Goal: Information Seeking & Learning: Learn about a topic

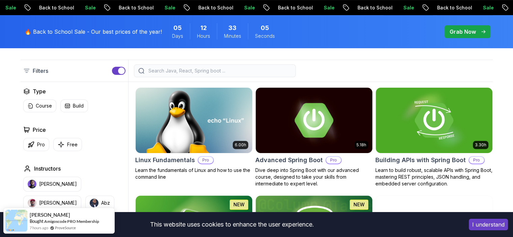
scroll to position [310, 0]
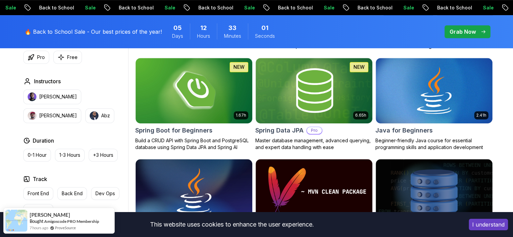
click at [492, 229] on button "I understand" at bounding box center [488, 224] width 39 height 11
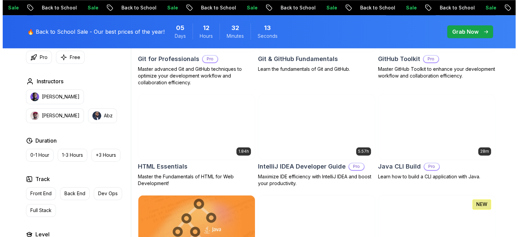
scroll to position [0, 0]
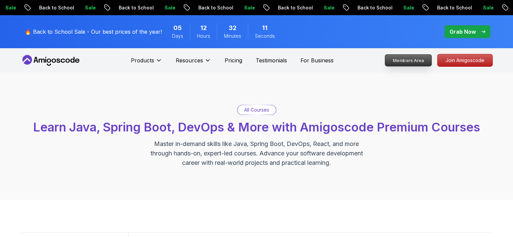
click at [413, 60] on p "Members Area" at bounding box center [408, 60] width 47 height 11
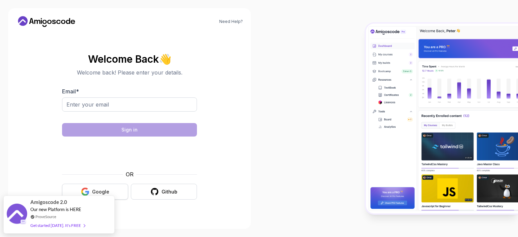
click at [110, 190] on button "Google" at bounding box center [95, 192] width 66 height 16
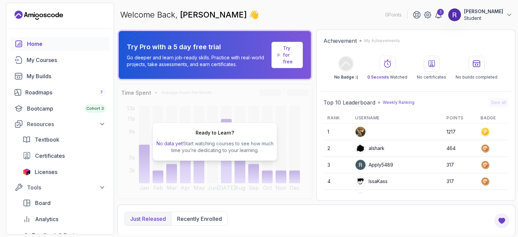
click at [277, 58] on link "Try for free" at bounding box center [287, 55] width 31 height 26
click at [284, 57] on p "Try for free" at bounding box center [290, 55] width 14 height 20
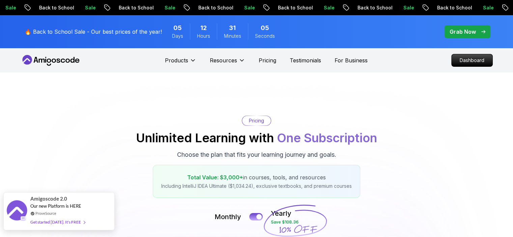
click at [66, 222] on div "Get started [DATE]. It's FREE" at bounding box center [57, 222] width 55 height 8
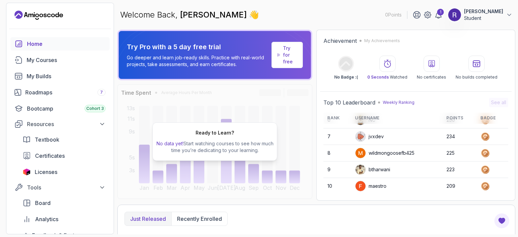
click at [288, 54] on p "Try for free" at bounding box center [290, 55] width 14 height 20
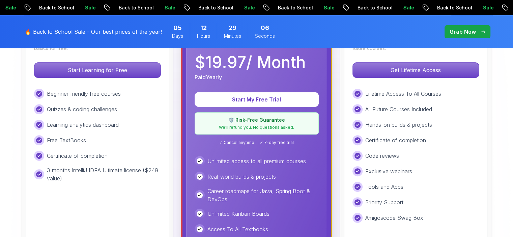
scroll to position [239, 0]
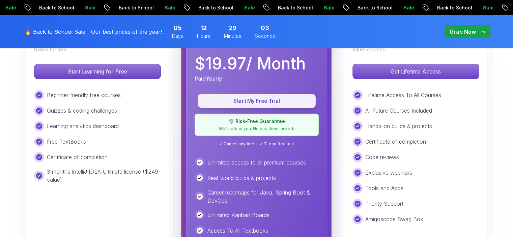
click at [264, 104] on button "Start My Free Trial" at bounding box center [257, 101] width 118 height 14
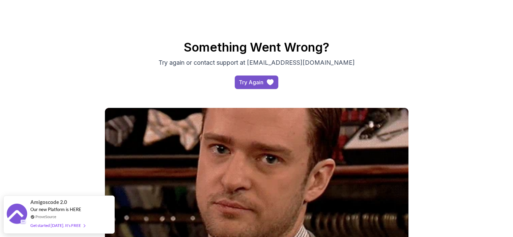
click at [249, 83] on div "Try Again" at bounding box center [251, 82] width 25 height 8
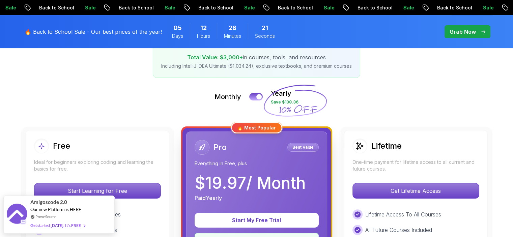
scroll to position [115, 0]
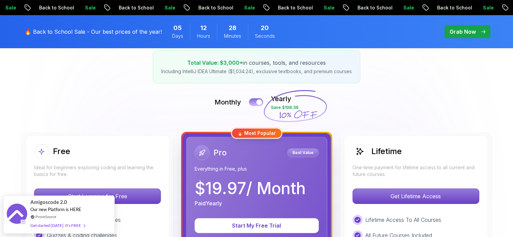
click at [252, 101] on button at bounding box center [256, 102] width 14 height 8
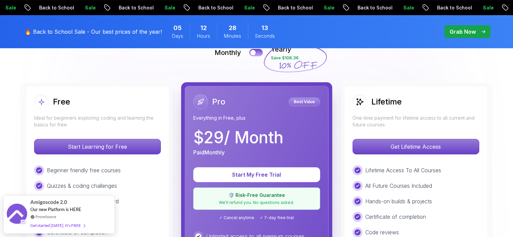
scroll to position [167, 0]
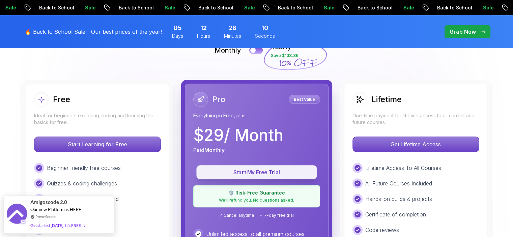
click at [254, 173] on p "Start My Free Trial" at bounding box center [256, 173] width 105 height 8
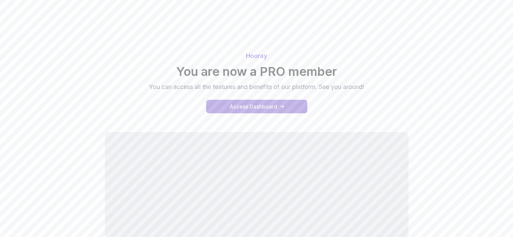
click at [249, 111] on div "Access Dashboard" at bounding box center [253, 107] width 48 height 8
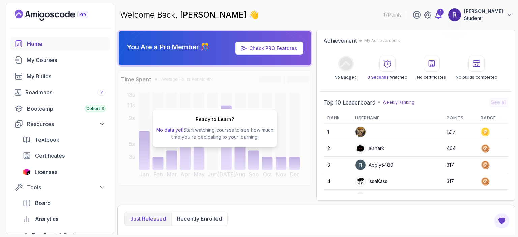
click at [436, 15] on icon at bounding box center [438, 15] width 8 height 8
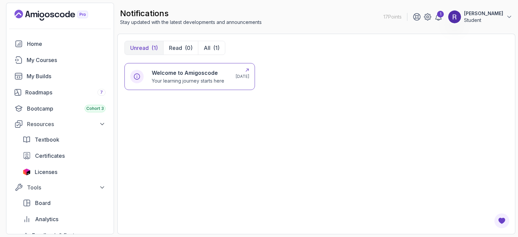
click at [199, 81] on p "Your learning journey starts here" at bounding box center [188, 81] width 73 height 7
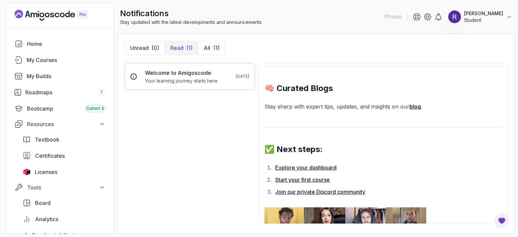
scroll to position [405, 0]
click at [417, 106] on strong "blog" at bounding box center [414, 107] width 11 height 7
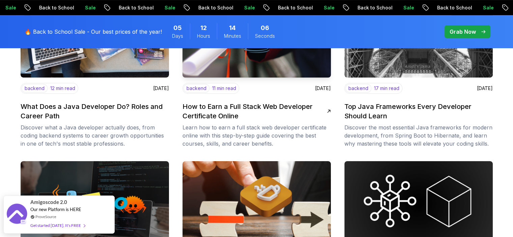
scroll to position [181, 0]
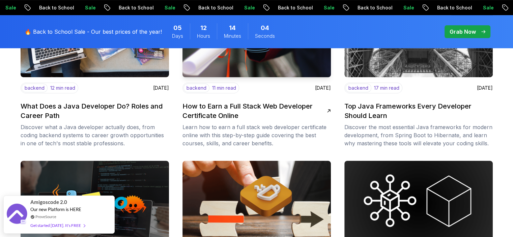
click at [221, 104] on h2 "How to Earn a Full Stack Web Developer Certificate Online" at bounding box center [254, 111] width 144 height 19
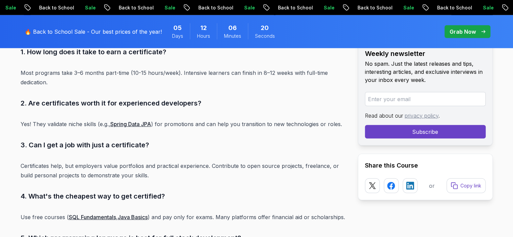
scroll to position [4507, 0]
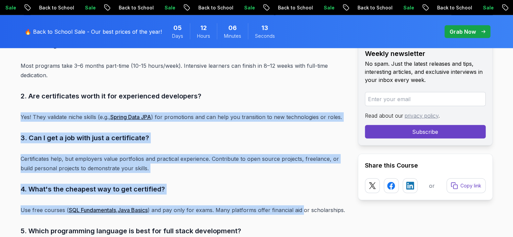
drag, startPoint x: 305, startPoint y: 200, endPoint x: 258, endPoint y: 98, distance: 112.1
click at [235, 91] on h3 "2. Are certificates worth it for experienced developers?" at bounding box center [184, 96] width 326 height 11
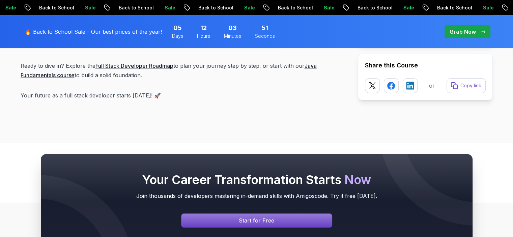
scroll to position [5214, 0]
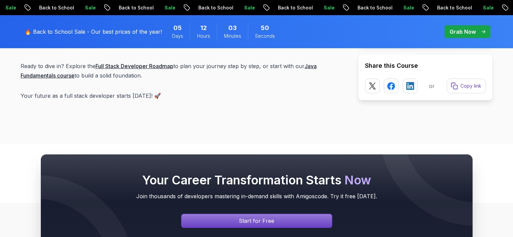
drag, startPoint x: 263, startPoint y: 93, endPoint x: 210, endPoint y: 93, distance: 52.3
click at [210, 93] on p "Your future as a full stack developer starts today! 🚀" at bounding box center [184, 95] width 326 height 9
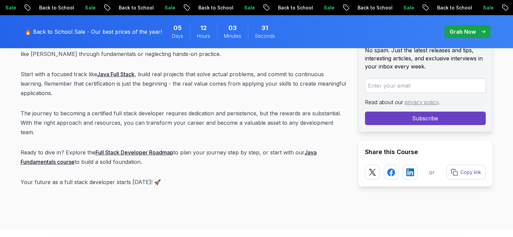
scroll to position [5128, 0]
click at [142, 154] on link "Full Stack Developer Roadmap" at bounding box center [134, 152] width 78 height 7
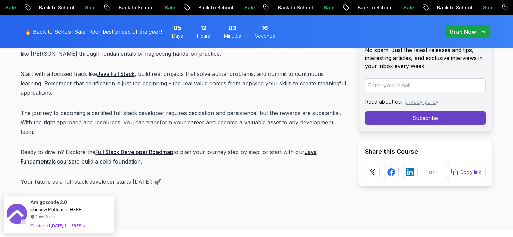
drag, startPoint x: 0, startPoint y: 0, endPoint x: 41, endPoint y: 162, distance: 167.0
click at [41, 162] on link "Java Fundamentals course" at bounding box center [169, 157] width 296 height 16
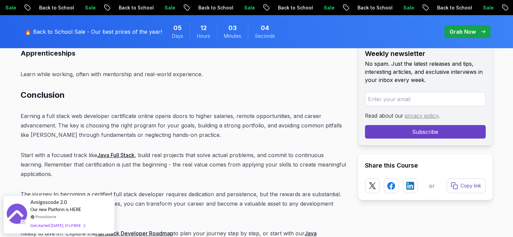
scroll to position [5046, 0]
click at [122, 154] on link "Java Full Stack" at bounding box center [115, 155] width 37 height 7
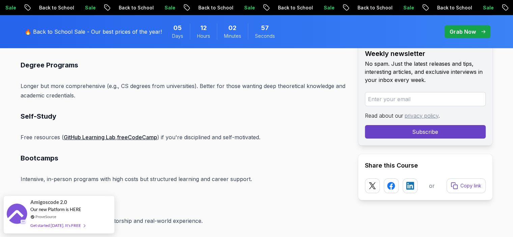
scroll to position [4900, 0]
click at [97, 136] on link "GitHub Learning Lab" at bounding box center [90, 137] width 52 height 7
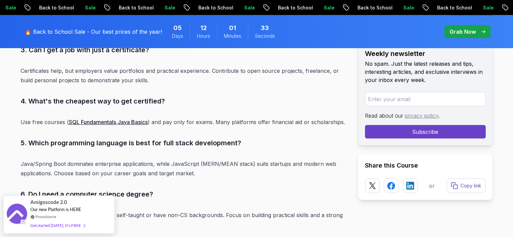
scroll to position [4594, 0]
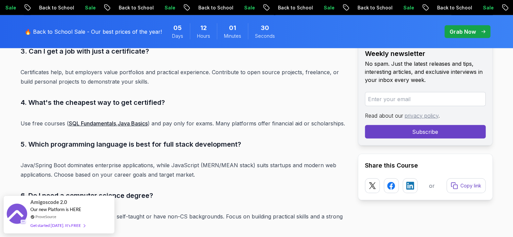
click at [135, 125] on link "Java Basics" at bounding box center [133, 123] width 30 height 7
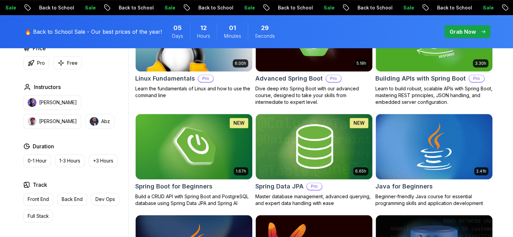
scroll to position [264, 0]
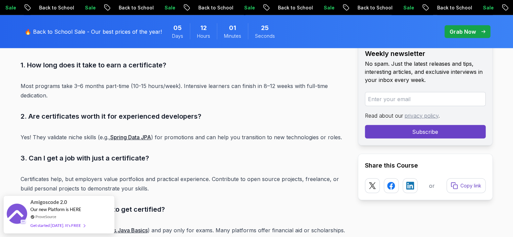
scroll to position [4487, 0]
click at [148, 136] on link "Spring Data JPA" at bounding box center [130, 137] width 41 height 7
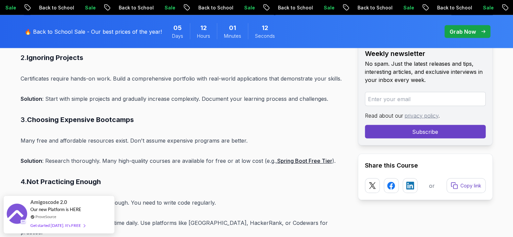
scroll to position [3922, 0]
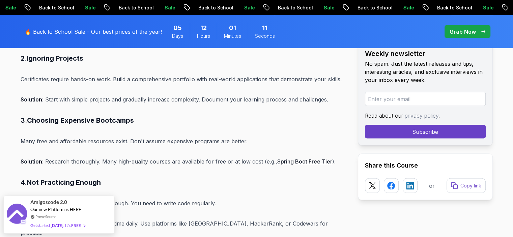
click at [292, 165] on link "Spring Boot Free Tier" at bounding box center [304, 161] width 55 height 7
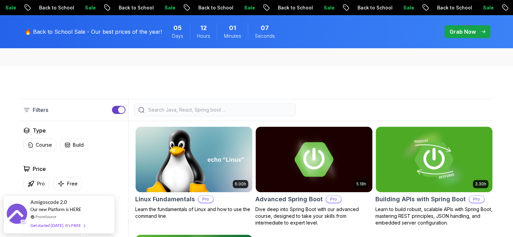
scroll to position [167, 0]
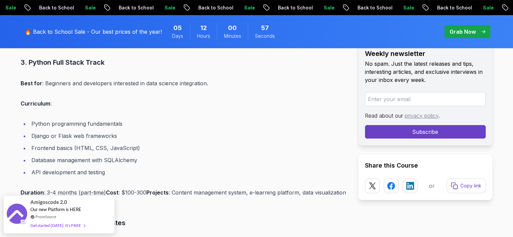
scroll to position [2863, 0]
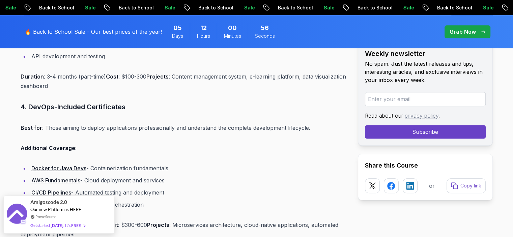
click at [65, 172] on link "Docker for Java Devs" at bounding box center [58, 168] width 55 height 7
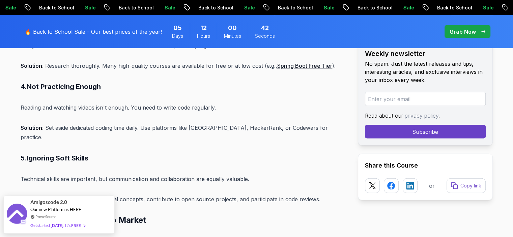
scroll to position [4018, 0]
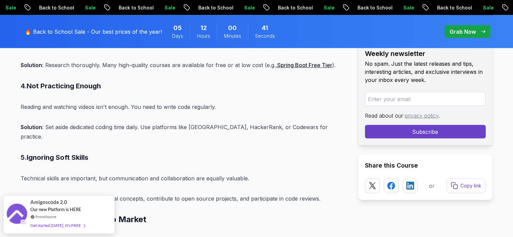
click at [317, 68] on link "Spring Boot Free Tier" at bounding box center [304, 65] width 55 height 7
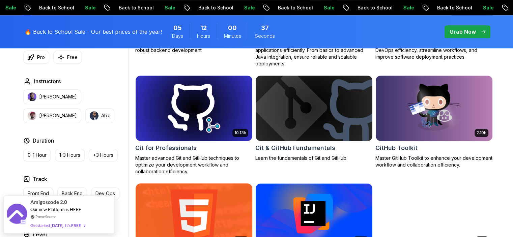
scroll to position [832, 0]
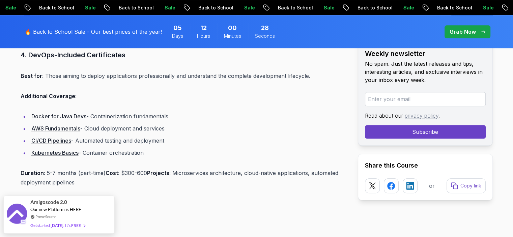
scroll to position [2914, 0]
click at [48, 132] on link "AWS Fundamentals" at bounding box center [55, 128] width 49 height 7
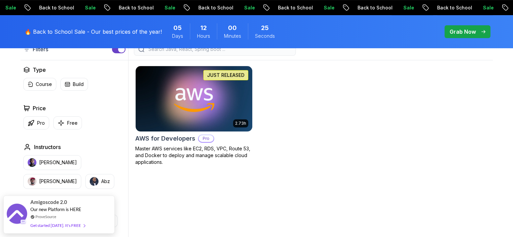
scroll to position [186, 0]
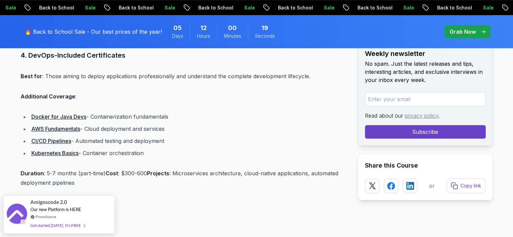
click at [58, 157] on link "Kubernetes Basics" at bounding box center [54, 153] width 47 height 7
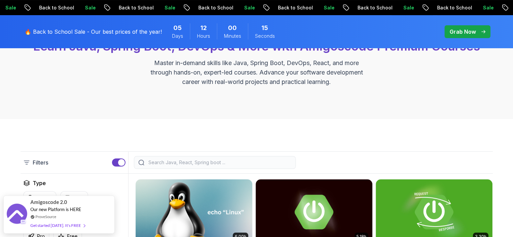
scroll to position [72, 0]
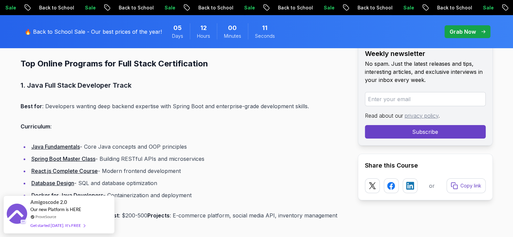
scroll to position [2411, 0]
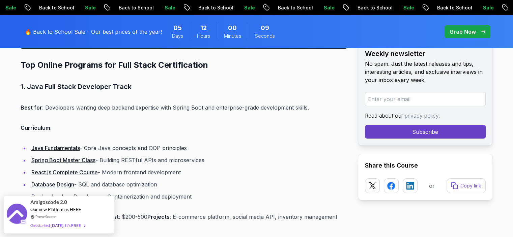
click at [58, 146] on link "Java Fundamentals" at bounding box center [55, 148] width 49 height 7
click at [70, 160] on link "Spring Boot Master Class" at bounding box center [63, 160] width 64 height 7
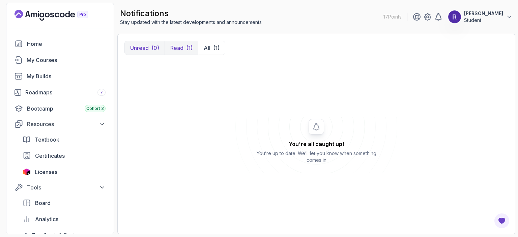
click at [177, 48] on p "Read" at bounding box center [176, 48] width 13 height 8
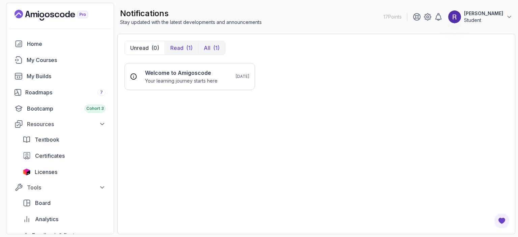
click at [209, 48] on button "All (1)" at bounding box center [211, 47] width 27 height 13
click at [176, 45] on p "Read" at bounding box center [176, 48] width 13 height 8
click at [155, 45] on div "(0)" at bounding box center [155, 48] width 8 height 8
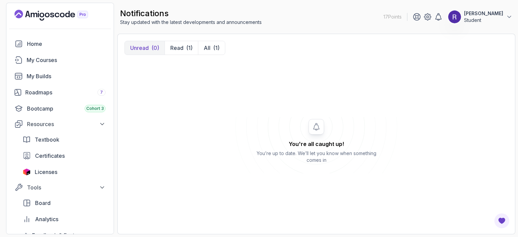
click at [379, 18] on div "notifications Stay updated with the latest developments and announcements 17 Po…" at bounding box center [316, 17] width 398 height 28
click at [33, 46] on div "Home" at bounding box center [66, 44] width 79 height 8
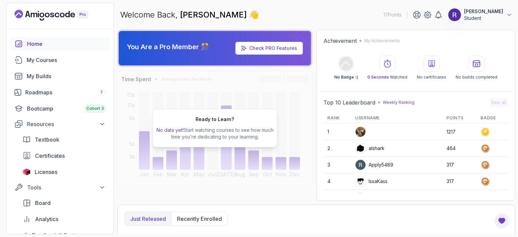
click at [275, 48] on link "Check PRO Features" at bounding box center [273, 48] width 48 height 6
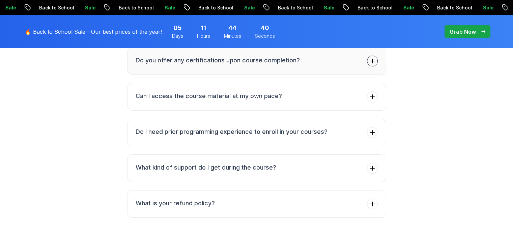
scroll to position [1359, 0]
click at [295, 74] on button "Do you offer any certifications upon course completion?" at bounding box center [256, 61] width 259 height 28
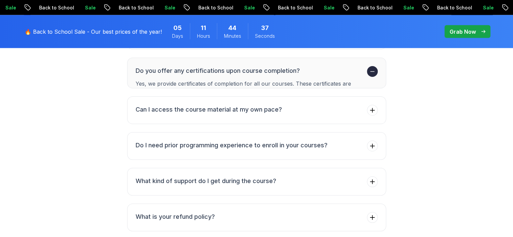
scroll to position [1332, 0]
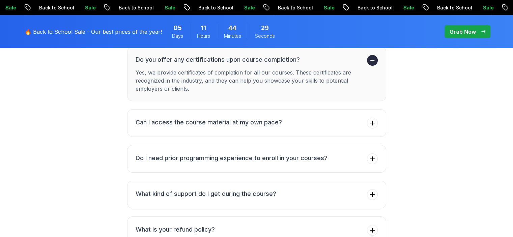
click at [314, 91] on p "Yes, we provide certificates of completion for all our courses. These certifica…" at bounding box center [250, 80] width 229 height 24
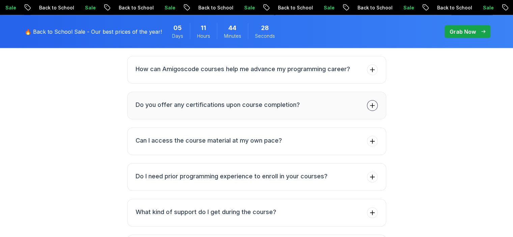
scroll to position [1275, 0]
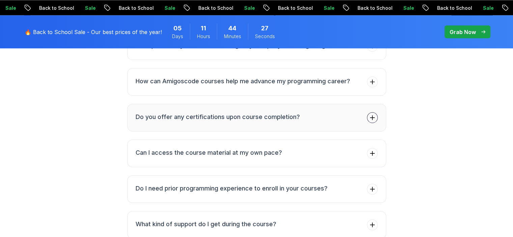
click at [314, 91] on button "How can Amigoscode courses help me advance my programming career?" at bounding box center [256, 82] width 259 height 28
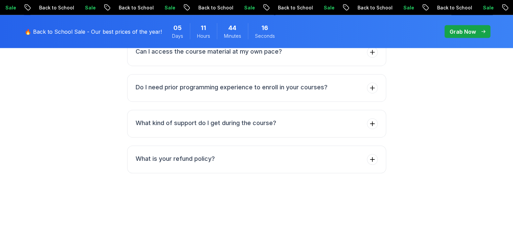
scroll to position [1426, 0]
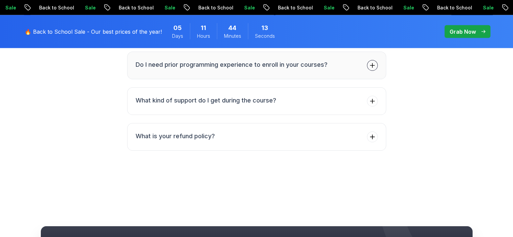
click at [313, 69] on h3 "Do I need prior programming experience to enroll in your courses?" at bounding box center [232, 64] width 192 height 9
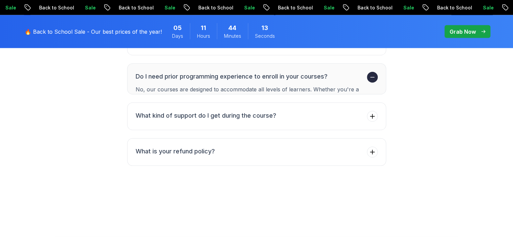
scroll to position [1399, 0]
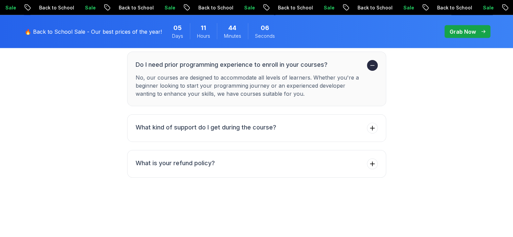
click at [313, 69] on h3 "Do I need prior programming experience to enroll in your courses?" at bounding box center [250, 64] width 229 height 9
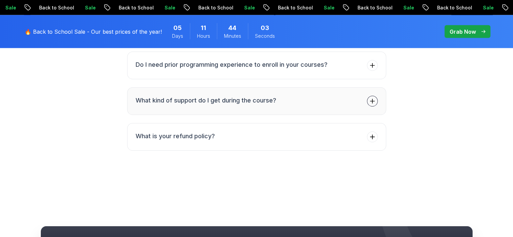
click at [313, 115] on button "What kind of support do I get during the course?" at bounding box center [256, 101] width 259 height 28
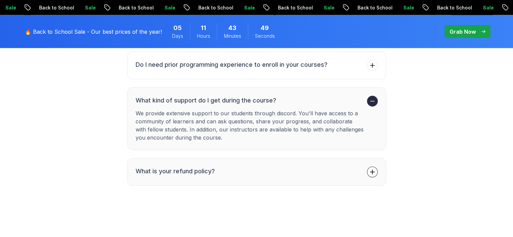
click at [303, 186] on button "What is your refund policy?" at bounding box center [256, 172] width 259 height 28
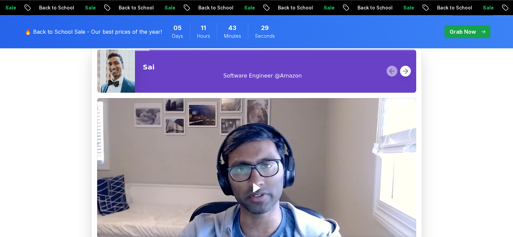
scroll to position [889, 0]
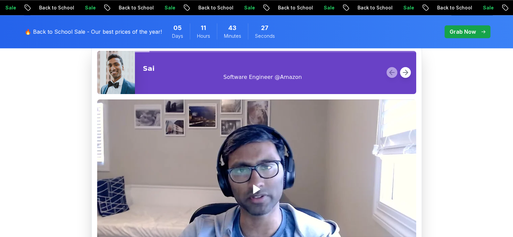
click at [259, 195] on icon "Play" at bounding box center [256, 189] width 11 height 11
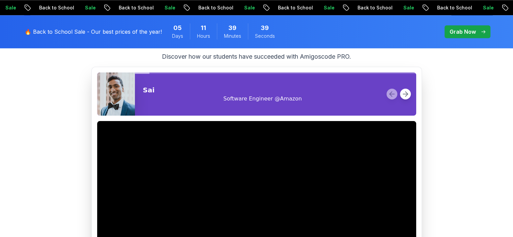
scroll to position [869, 0]
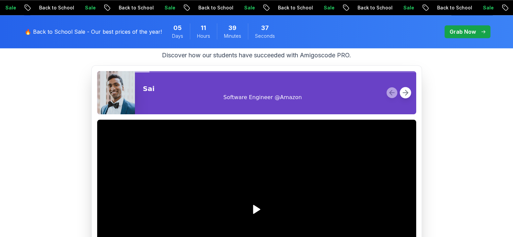
click at [407, 97] on icon at bounding box center [405, 92] width 8 height 8
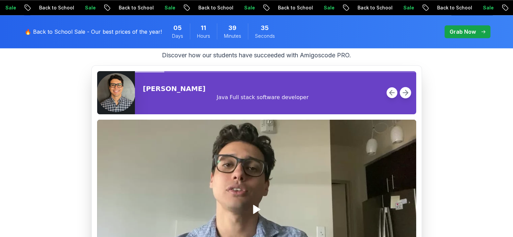
click at [407, 97] on icon at bounding box center [405, 92] width 8 height 8
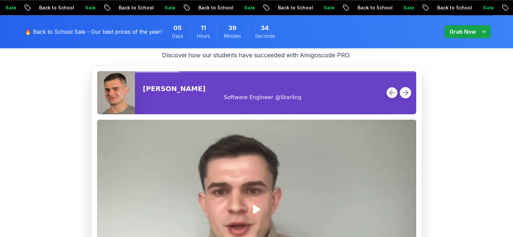
click at [407, 97] on icon at bounding box center [405, 92] width 8 height 8
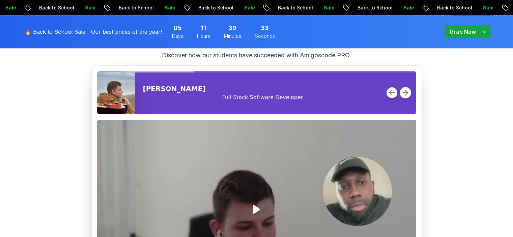
click at [407, 97] on icon at bounding box center [405, 92] width 8 height 8
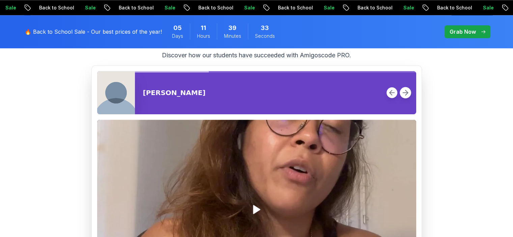
click at [407, 97] on icon at bounding box center [405, 92] width 8 height 8
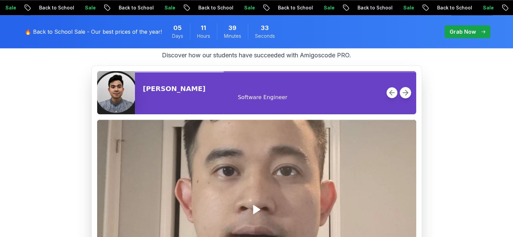
click at [407, 97] on icon at bounding box center [405, 92] width 8 height 8
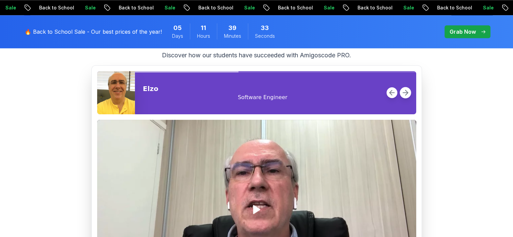
click at [407, 97] on icon at bounding box center [405, 92] width 8 height 8
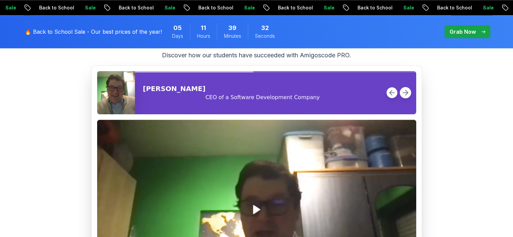
click at [407, 97] on icon at bounding box center [405, 92] width 8 height 8
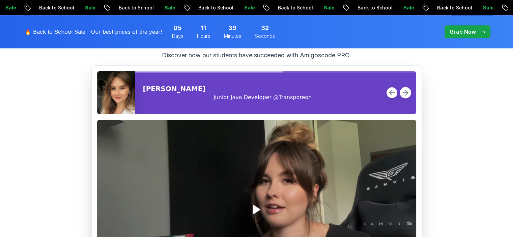
click at [407, 97] on icon at bounding box center [405, 92] width 8 height 8
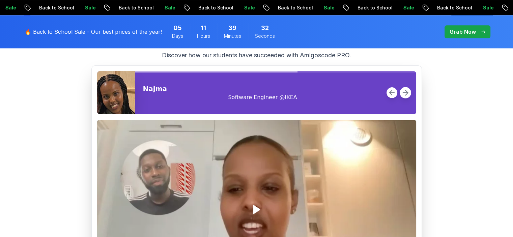
click at [407, 97] on icon at bounding box center [405, 92] width 8 height 8
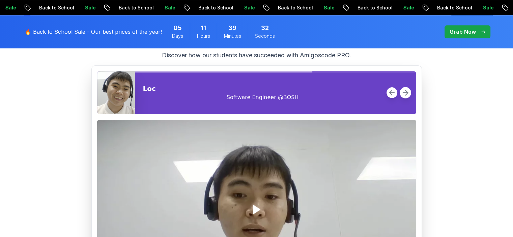
click at [407, 97] on icon at bounding box center [405, 92] width 8 height 8
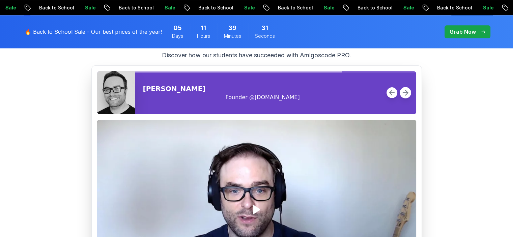
click at [407, 97] on icon at bounding box center [405, 92] width 8 height 8
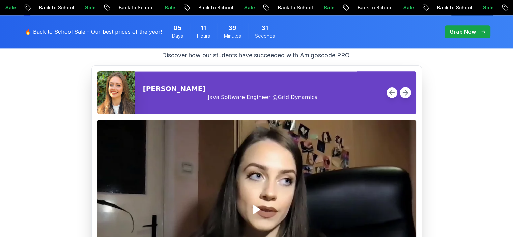
click at [407, 97] on icon at bounding box center [405, 92] width 8 height 8
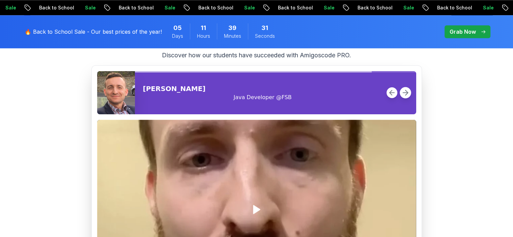
click at [407, 97] on icon at bounding box center [405, 92] width 8 height 8
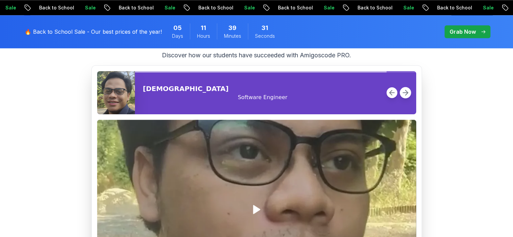
click at [407, 97] on icon at bounding box center [405, 92] width 8 height 8
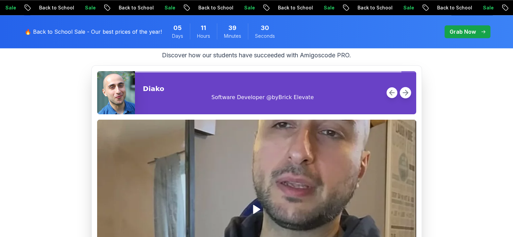
click at [407, 97] on icon at bounding box center [405, 92] width 8 height 8
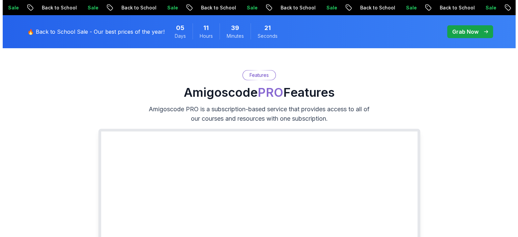
scroll to position [0, 0]
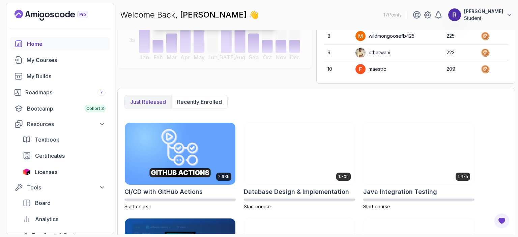
scroll to position [117, 0]
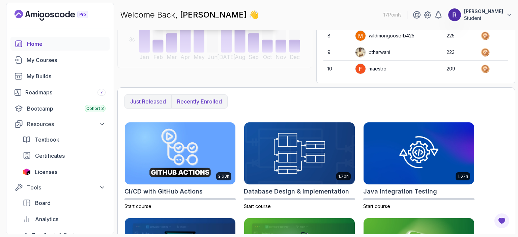
click at [199, 99] on p "Recently enrolled" at bounding box center [199, 101] width 45 height 8
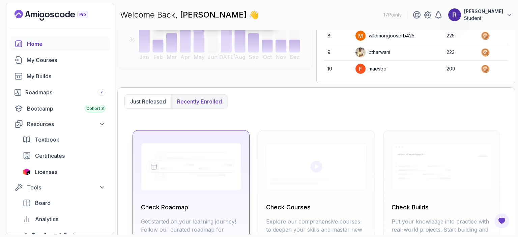
scroll to position [178, 0]
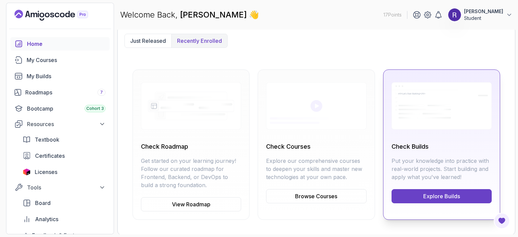
click at [450, 198] on link "Explore Builds" at bounding box center [442, 196] width 100 height 14
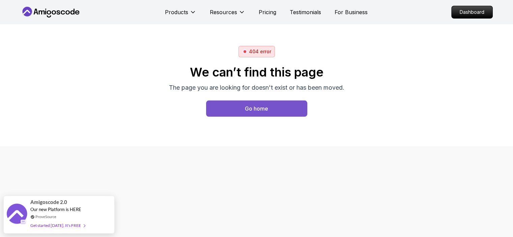
click at [260, 108] on div "Go home" at bounding box center [256, 109] width 23 height 8
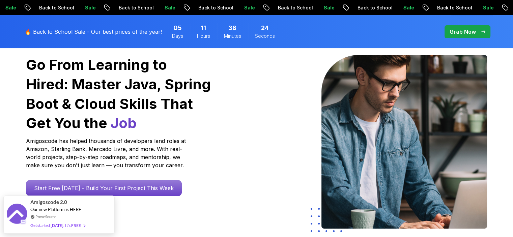
scroll to position [61, 0]
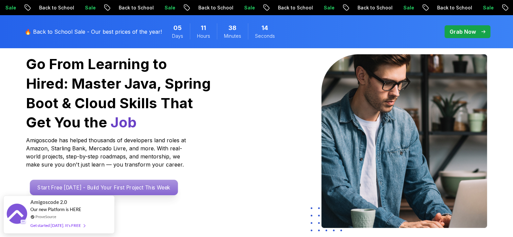
click at [115, 191] on p "Start Free Today - Build Your First Project This Week" at bounding box center [104, 188] width 148 height 16
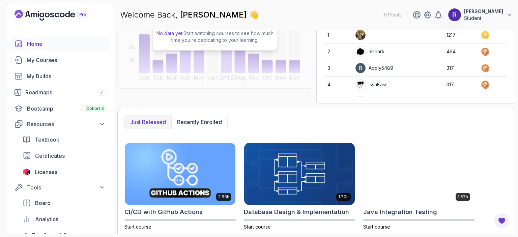
scroll to position [97, 0]
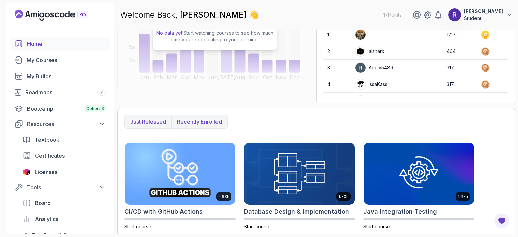
click at [198, 124] on p "Recently enrolled" at bounding box center [199, 122] width 45 height 8
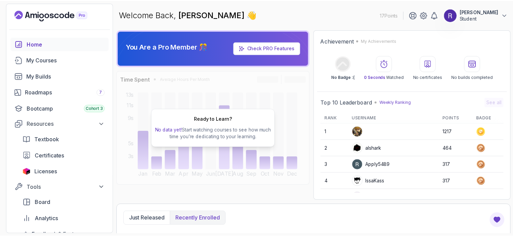
scroll to position [0, 0]
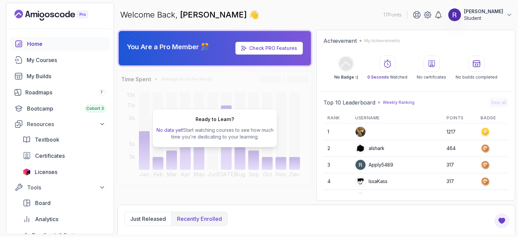
click at [285, 49] on link "Check PRO Features" at bounding box center [273, 48] width 48 height 6
click at [54, 79] on div "My Builds" at bounding box center [66, 76] width 79 height 8
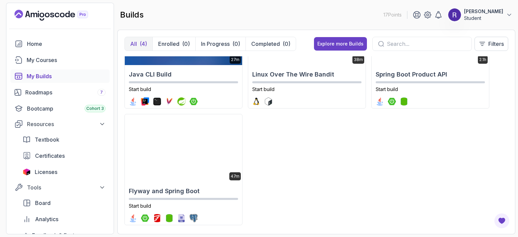
scroll to position [59, 0]
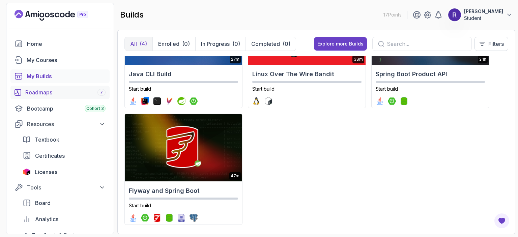
click at [38, 89] on div "Roadmaps 7" at bounding box center [65, 92] width 80 height 8
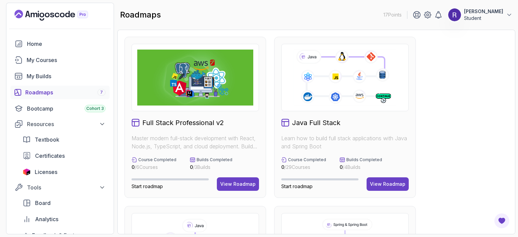
scroll to position [423, 0]
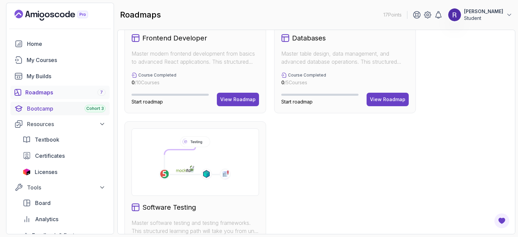
click at [63, 114] on link "Bootcamp Cohort 3" at bounding box center [59, 108] width 99 height 13
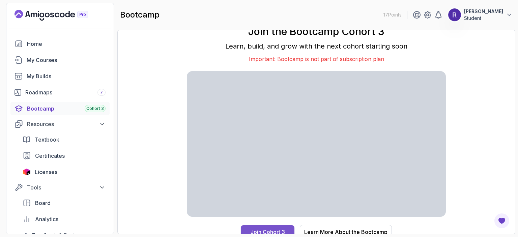
click at [268, 230] on div "Join Cohort 3" at bounding box center [268, 232] width 34 height 8
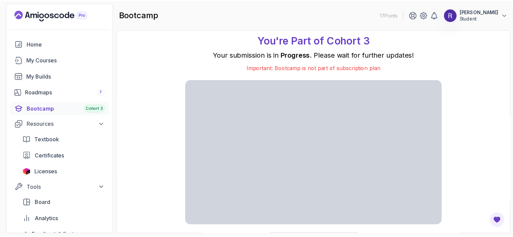
scroll to position [13, 0]
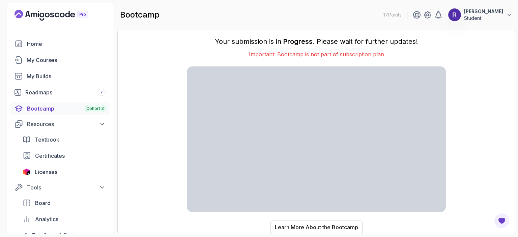
click at [337, 224] on div "Learn More About the Bootcamp" at bounding box center [316, 227] width 83 height 8
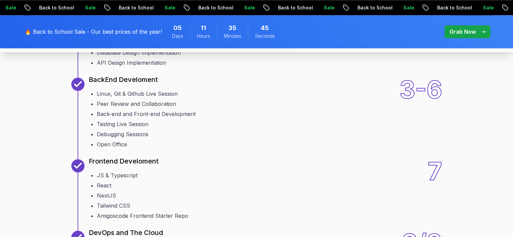
scroll to position [903, 0]
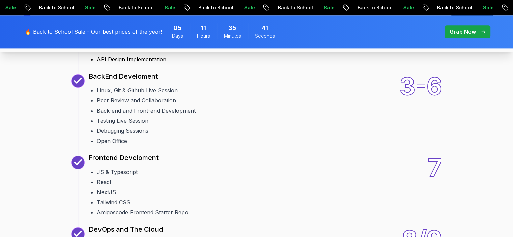
click at [275, 63] on div "02 System Design Database Design Entity Relationship Diagram (ERD) Live Session…" at bounding box center [256, 43] width 371 height 40
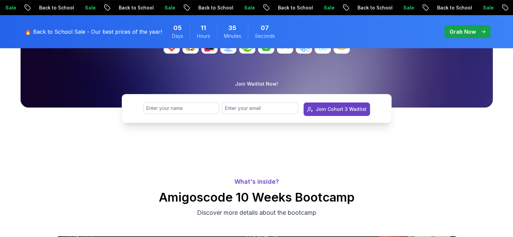
scroll to position [162, 0]
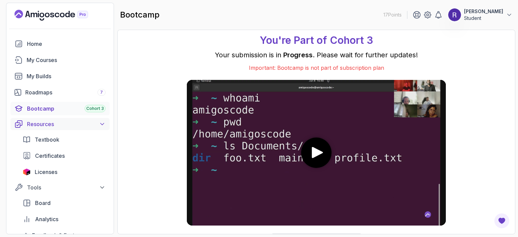
click at [96, 122] on div "Resources" at bounding box center [66, 124] width 79 height 8
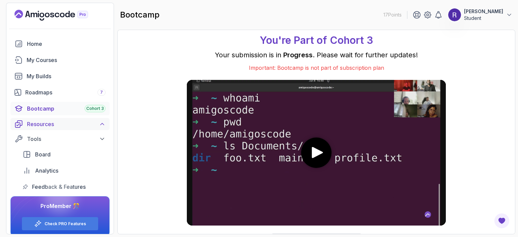
click at [96, 122] on div "Resources" at bounding box center [66, 124] width 79 height 8
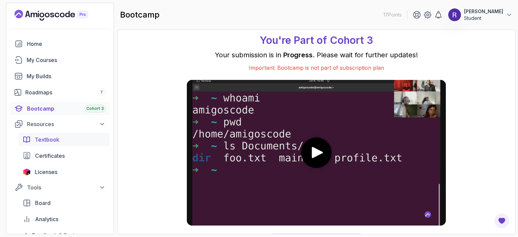
click at [70, 137] on div "Textbook" at bounding box center [70, 140] width 71 height 8
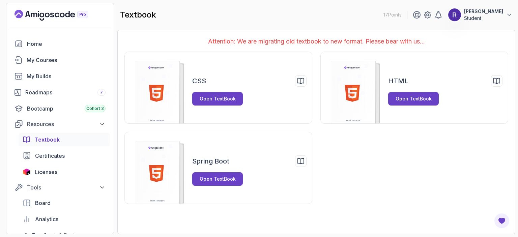
drag, startPoint x: 70, startPoint y: 137, endPoint x: 398, endPoint y: 166, distance: 329.5
click at [398, 166] on div "CSS Open TextBook HTML Open TextBook Spring Boot Open TextBook" at bounding box center [316, 128] width 384 height 152
click at [57, 158] on span "Certificates" at bounding box center [50, 156] width 30 height 8
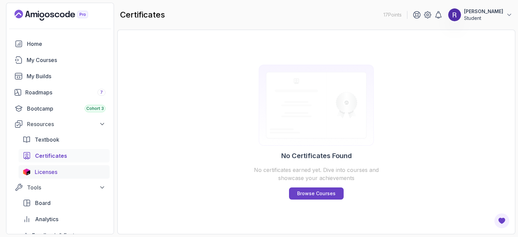
click at [66, 174] on div "Licenses" at bounding box center [70, 172] width 71 height 8
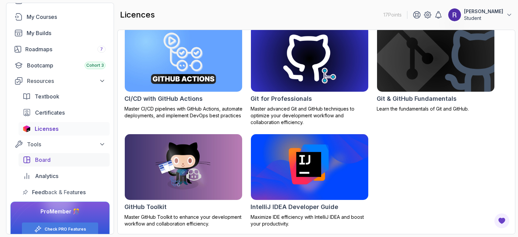
scroll to position [55, 0]
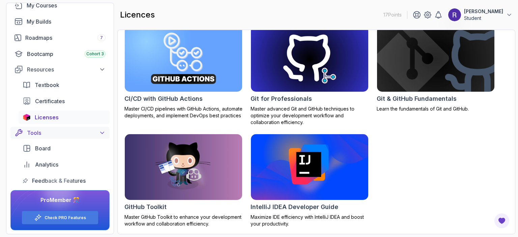
click at [52, 134] on div "Tools" at bounding box center [66, 133] width 79 height 8
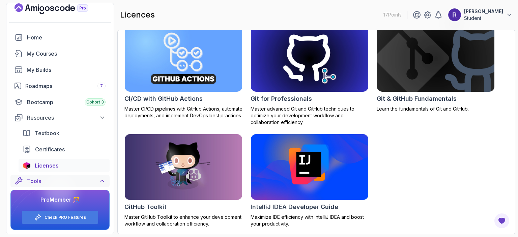
scroll to position [6, 0]
click at [61, 180] on div at bounding box center [60, 190] width 32 height 32
click at [86, 186] on button "Tools" at bounding box center [59, 181] width 99 height 12
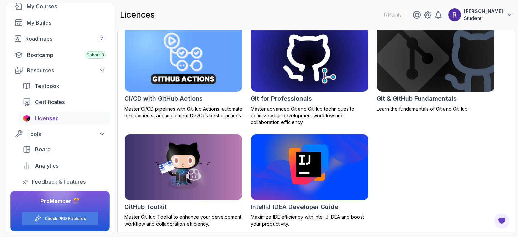
scroll to position [55, 0]
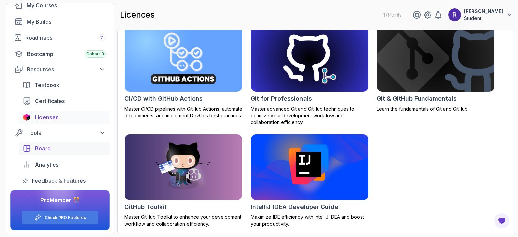
click at [57, 149] on div "Board" at bounding box center [70, 148] width 70 height 8
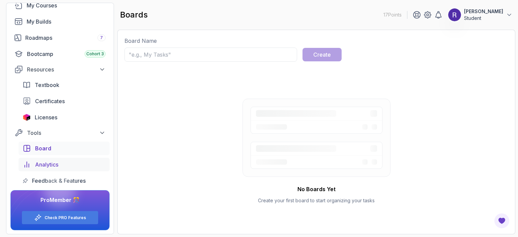
click at [46, 161] on span "Analytics" at bounding box center [46, 165] width 23 height 8
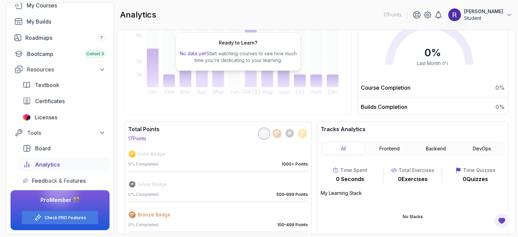
scroll to position [107, 0]
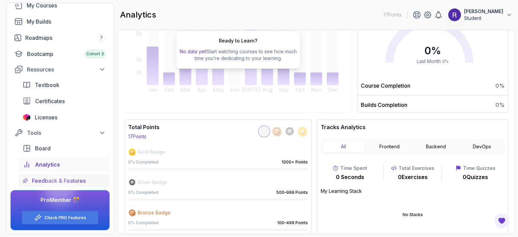
click at [84, 182] on span "Feedback & Features" at bounding box center [59, 181] width 54 height 8
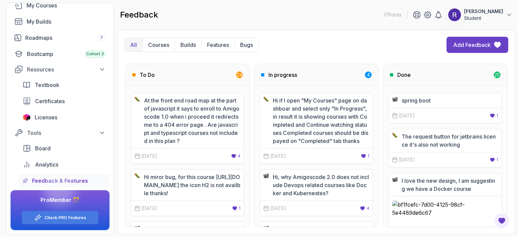
click at [157, 155] on p "20 Jan, 2025" at bounding box center [149, 156] width 16 height 7
click at [230, 81] on div "To Do 24" at bounding box center [187, 75] width 124 height 22
click at [148, 78] on h3 "To Do" at bounding box center [147, 75] width 15 height 8
click at [184, 74] on div "To Do 24" at bounding box center [187, 75] width 124 height 22
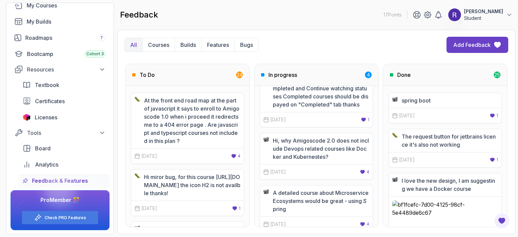
scroll to position [36, 0]
click at [278, 140] on p "Hi, why Amigoscode 2.0 does not include Devops related courses like Docker and …" at bounding box center [321, 149] width 96 height 24
click at [267, 173] on icon at bounding box center [265, 172] width 5 height 5
click at [360, 172] on icon at bounding box center [362, 172] width 5 height 5
click at [332, 150] on p "Hi, why Amigoscode 2.0 does not include Devops related courses like Docker and …" at bounding box center [321, 149] width 96 height 24
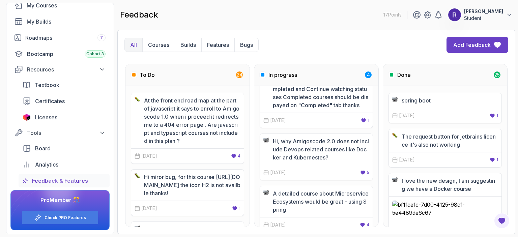
click at [297, 150] on p "Hi, why Amigoscode 2.0 does not include Devops related courses like Docker and …" at bounding box center [321, 149] width 96 height 24
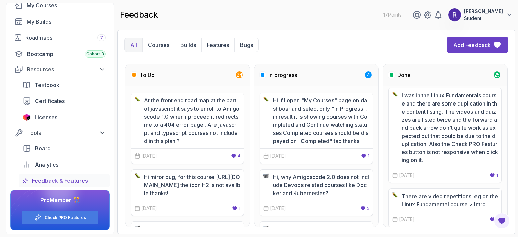
scroll to position [0, 0]
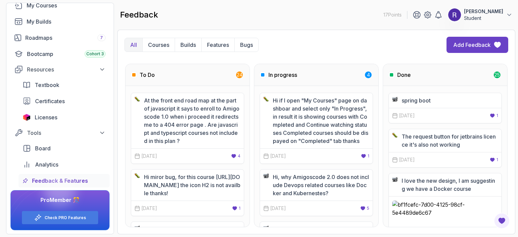
click at [240, 75] on p "24" at bounding box center [240, 75] width 6 height 7
click at [159, 46] on p "Courses" at bounding box center [158, 45] width 21 height 8
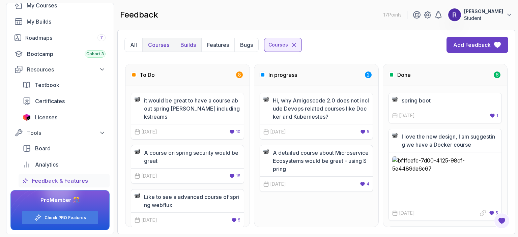
click at [187, 46] on p "Builds" at bounding box center [188, 45] width 16 height 8
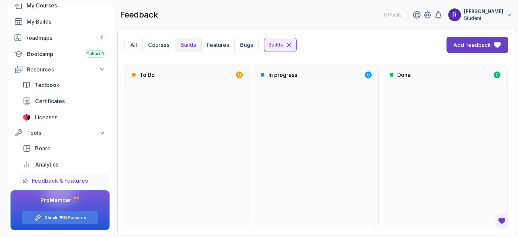
click at [192, 110] on div at bounding box center [187, 156] width 124 height 141
click at [225, 40] on button "Features" at bounding box center [217, 44] width 33 height 13
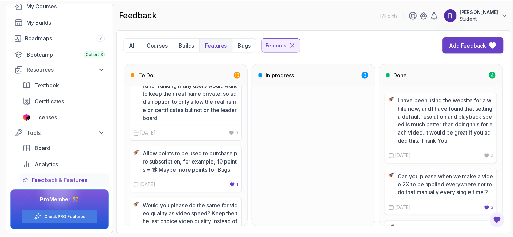
scroll to position [169, 0]
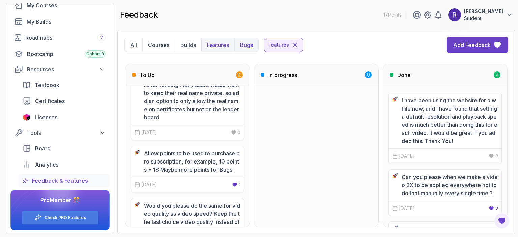
click at [245, 44] on p "Bugs" at bounding box center [246, 45] width 13 height 8
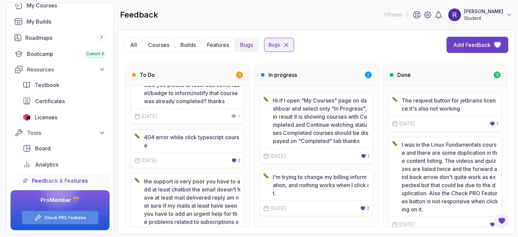
click at [65, 217] on link "Check PRO Features" at bounding box center [65, 217] width 41 height 5
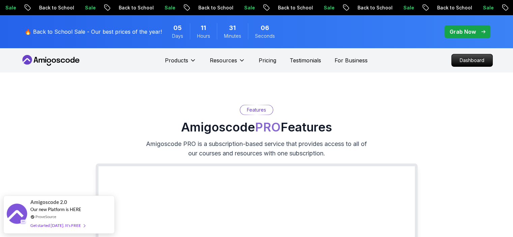
click at [65, 217] on div "Amigoscode 2.0 Our new Platform is HERE ProveSource Get started today. It's FREE" at bounding box center [58, 214] width 57 height 37
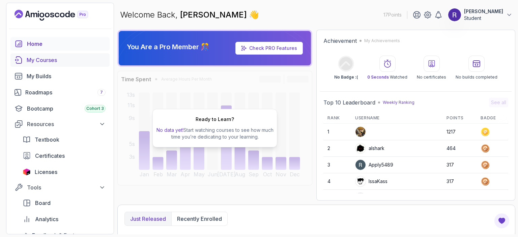
click at [42, 64] on link "My Courses" at bounding box center [59, 59] width 99 height 13
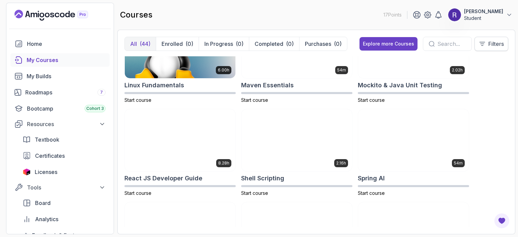
scroll to position [986, 0]
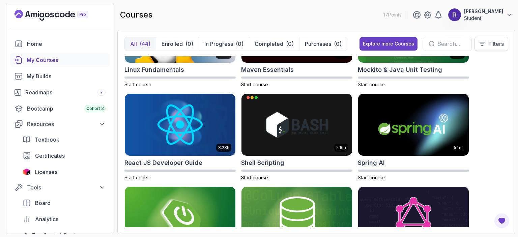
click at [482, 38] on button "Filters" at bounding box center [492, 44] width 34 height 14
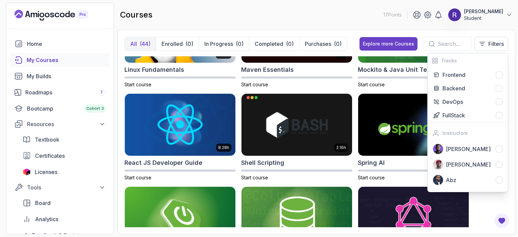
click at [491, 198] on div "8.31h Advanced Databases Start course 5.18h Advanced Spring Boot Start course 2…" at bounding box center [316, 141] width 384 height 171
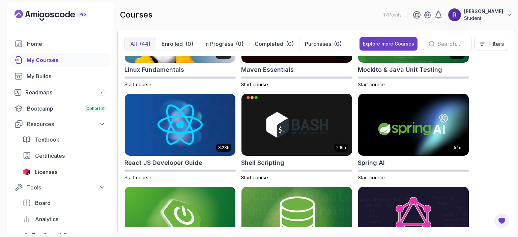
click at [491, 198] on div "8.31h Advanced Databases Start course 5.18h Advanced Spring Boot Start course 2…" at bounding box center [316, 141] width 384 height 171
click at [491, 48] on button "Filters" at bounding box center [492, 44] width 34 height 14
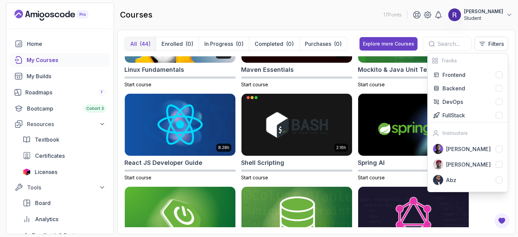
click at [474, 205] on div "8.31h Advanced Databases Start course 5.18h Advanced Spring Boot Start course 2…" at bounding box center [316, 141] width 384 height 171
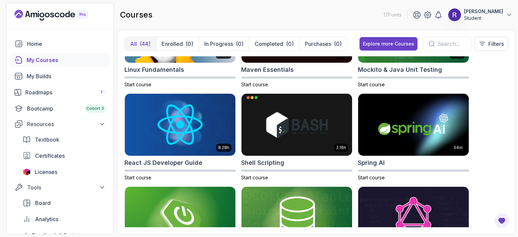
scroll to position [541, 0]
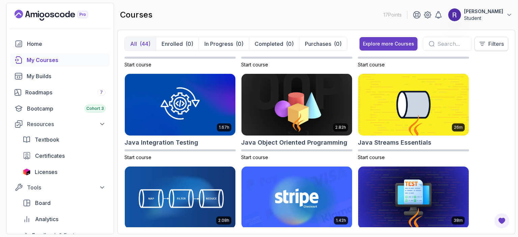
click at [494, 50] on button "Filters" at bounding box center [492, 44] width 34 height 14
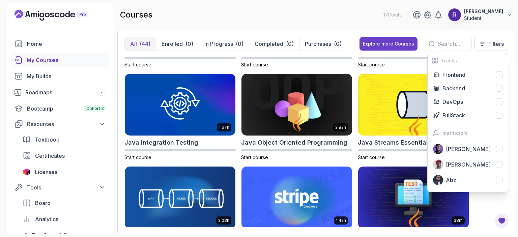
click at [490, 203] on div "8.31h Advanced Databases Start course 5.18h Advanced Spring Boot Start course 2…" at bounding box center [316, 141] width 384 height 171
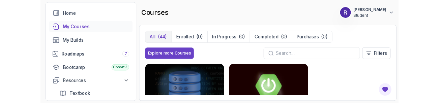
scroll to position [0, 0]
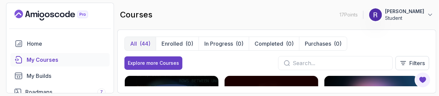
click at [223, 26] on div "courses 17 Points Raghul Natarajan Student" at bounding box center [276, 15] width 319 height 24
click at [248, 57] on div "Explore more Courses Filters" at bounding box center [276, 63] width 305 height 14
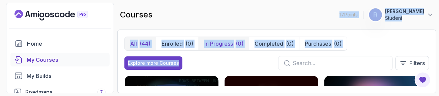
drag, startPoint x: 216, startPoint y: 67, endPoint x: 208, endPoint y: 44, distance: 25.0
click at [208, 33] on div "All (44) Enrolled (0) In Progress (0) Completed (0) Purchases (0) Explore more …" at bounding box center [276, 62] width 319 height 64
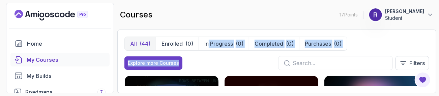
click at [208, 65] on div "Explore more Courses Filters" at bounding box center [276, 63] width 305 height 14
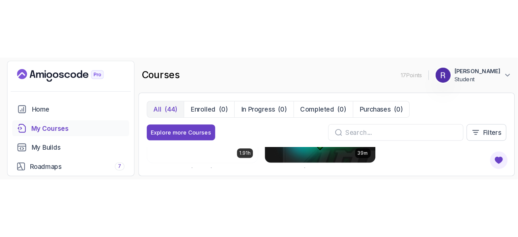
scroll to position [1224, 0]
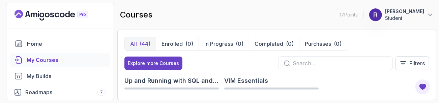
click at [183, 77] on h2 "Up and Running with SQL and Databases" at bounding box center [171, 80] width 94 height 9
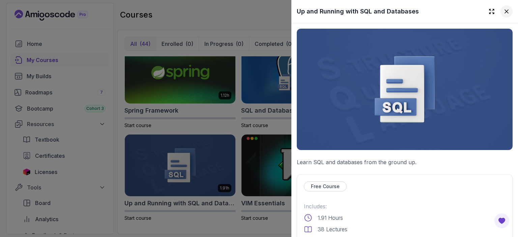
click at [506, 10] on button at bounding box center [507, 11] width 12 height 12
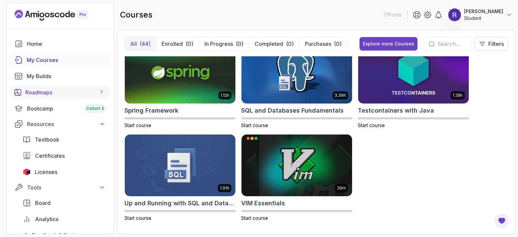
click at [45, 94] on div "Roadmaps 7" at bounding box center [65, 92] width 80 height 8
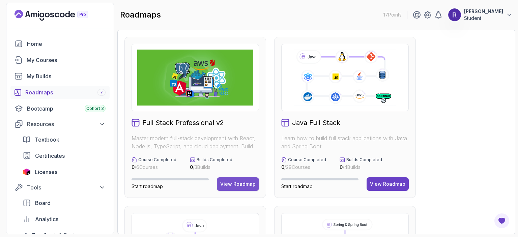
click at [236, 183] on div "View Roadmap" at bounding box center [237, 184] width 35 height 7
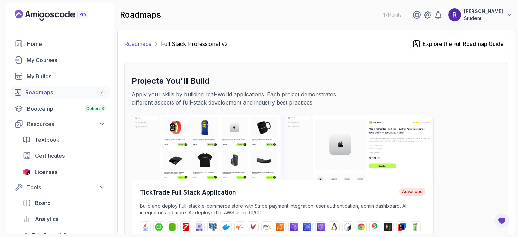
click at [142, 42] on link "Roadmaps" at bounding box center [137, 44] width 27 height 8
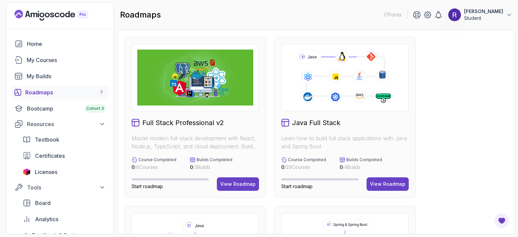
click at [168, 82] on img at bounding box center [195, 78] width 116 height 56
click at [189, 89] on img at bounding box center [195, 78] width 116 height 56
click at [229, 183] on div "View Roadmap" at bounding box center [237, 184] width 35 height 7
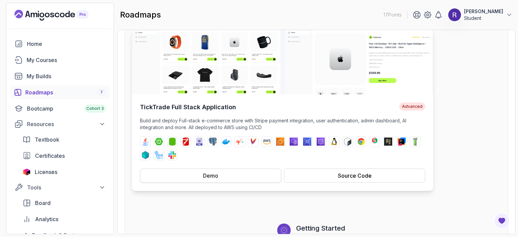
scroll to position [84, 0]
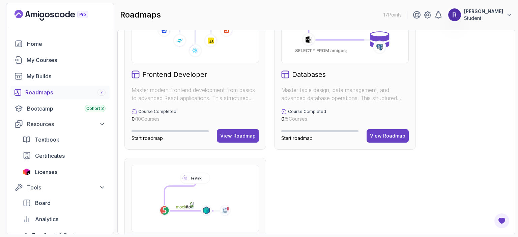
scroll to position [478, 0]
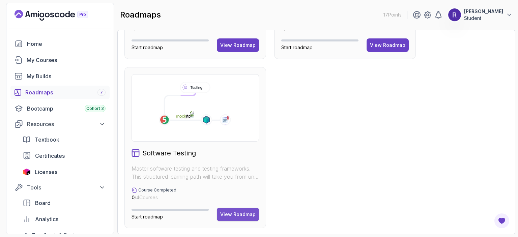
click at [236, 214] on div "View Roadmap" at bounding box center [237, 214] width 35 height 7
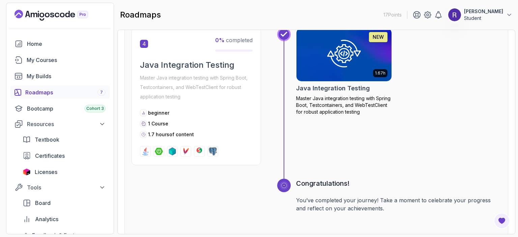
scroll to position [592, 0]
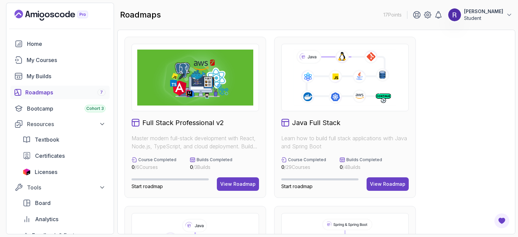
click at [319, 135] on p "Learn how to build full stack applications with Java and Spring Boot" at bounding box center [344, 142] width 127 height 16
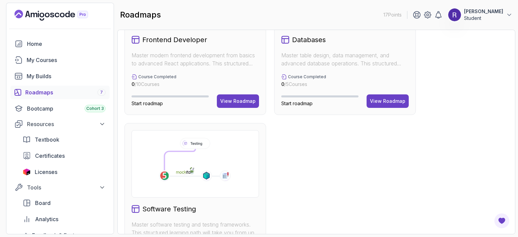
scroll to position [478, 0]
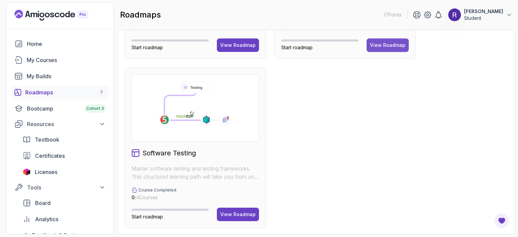
click at [381, 39] on button "View Roadmap" at bounding box center [388, 44] width 42 height 13
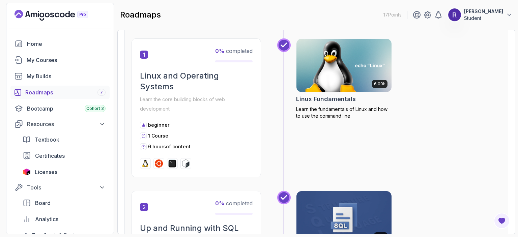
scroll to position [140, 0]
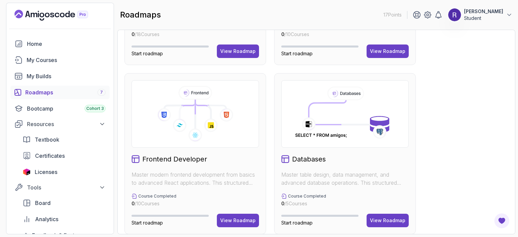
scroll to position [302, 0]
click at [245, 225] on button "View Roadmap" at bounding box center [238, 220] width 42 height 13
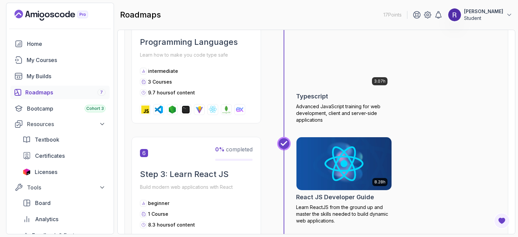
scroll to position [799, 0]
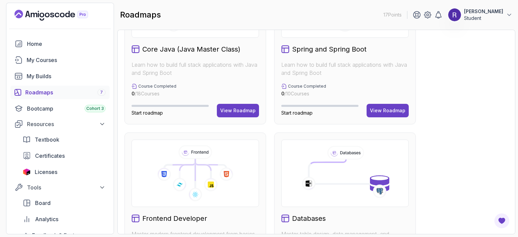
scroll to position [221, 0]
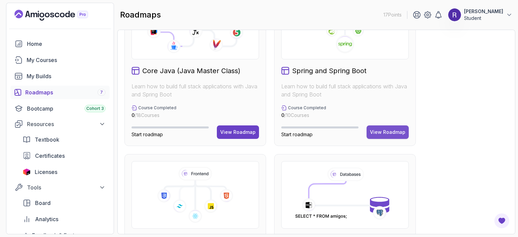
click at [381, 129] on div "View Roadmap" at bounding box center [387, 132] width 35 height 7
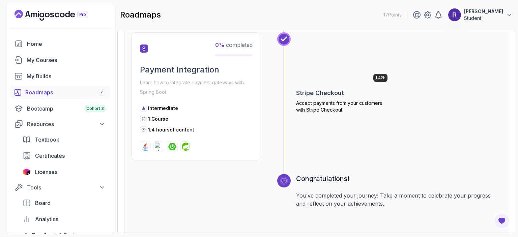
scroll to position [1228, 0]
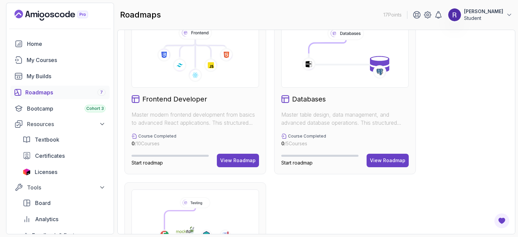
scroll to position [356, 0]
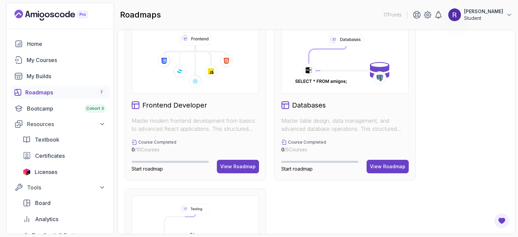
click at [333, 118] on p "Master table design, data management, and advanced database operations. This st…" at bounding box center [344, 125] width 127 height 16
click at [387, 169] on button "View Roadmap" at bounding box center [388, 166] width 42 height 13
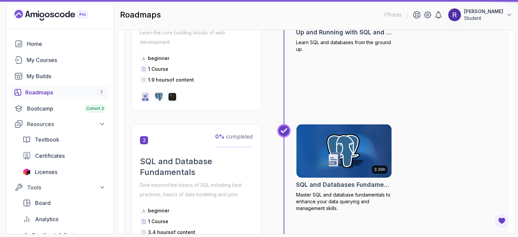
scroll to position [7, 0]
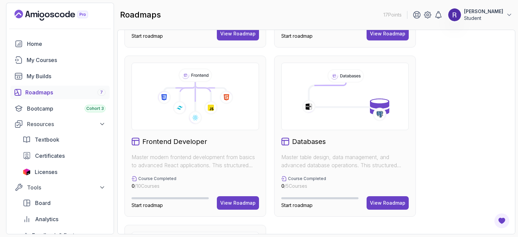
scroll to position [341, 0]
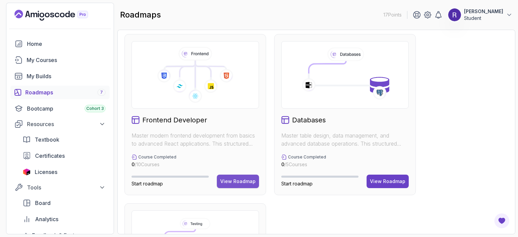
click at [229, 178] on div "View Roadmap" at bounding box center [237, 181] width 35 height 7
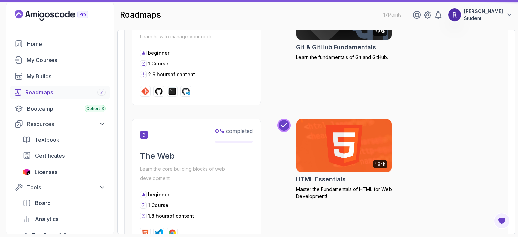
scroll to position [7, 0]
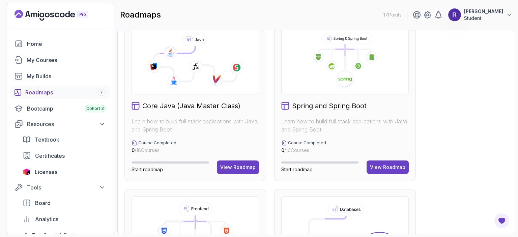
scroll to position [188, 0]
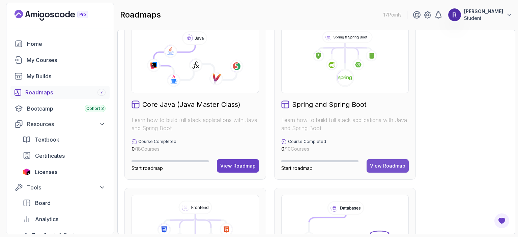
click at [391, 166] on div "View Roadmap" at bounding box center [387, 166] width 35 height 7
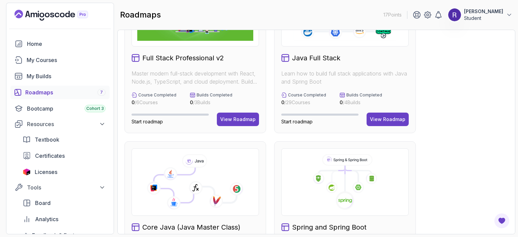
scroll to position [128, 0]
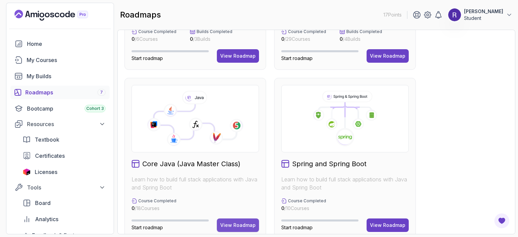
click at [233, 224] on div "View Roadmap" at bounding box center [237, 225] width 35 height 7
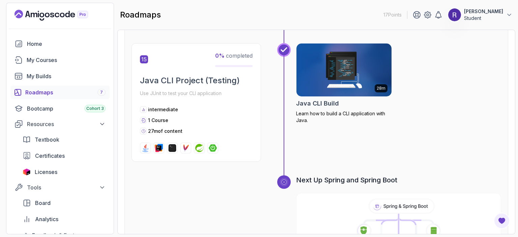
scroll to position [2156, 0]
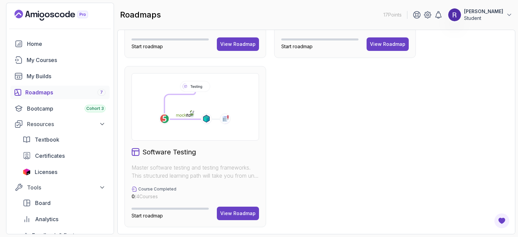
scroll to position [2, 0]
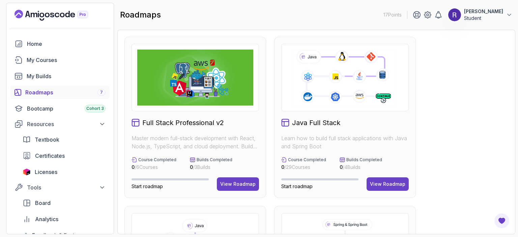
scroll to position [5, 0]
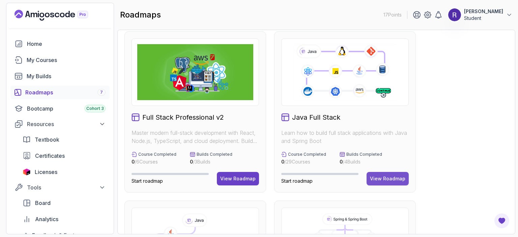
click at [393, 173] on button "View Roadmap" at bounding box center [388, 178] width 42 height 13
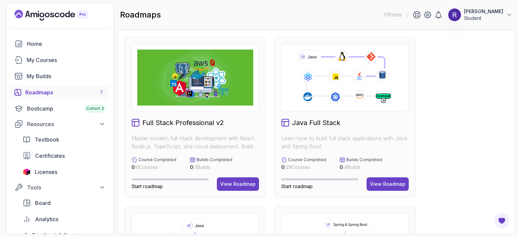
drag, startPoint x: 354, startPoint y: 149, endPoint x: 331, endPoint y: 170, distance: 31.6
click at [331, 170] on div "Course Completed 0 / 29 Courses Builds Completed 0 / 4 Builds" at bounding box center [344, 163] width 127 height 13
click at [343, 159] on icon at bounding box center [342, 160] width 4 height 4
click at [192, 161] on icon at bounding box center [192, 159] width 5 height 5
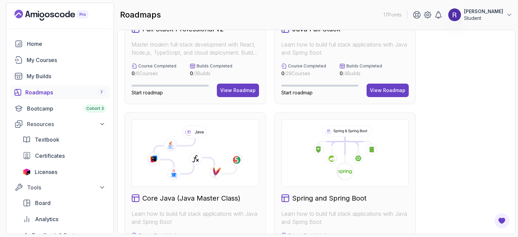
scroll to position [171, 0]
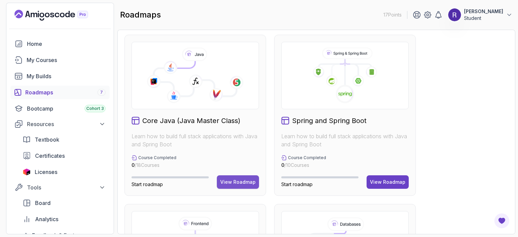
click at [233, 179] on div "View Roadmap" at bounding box center [237, 182] width 35 height 7
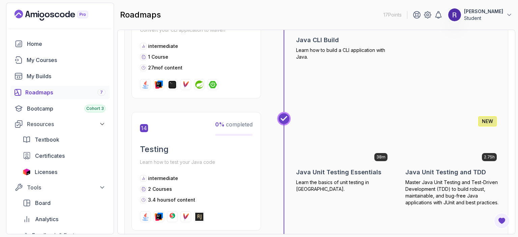
scroll to position [1917, 0]
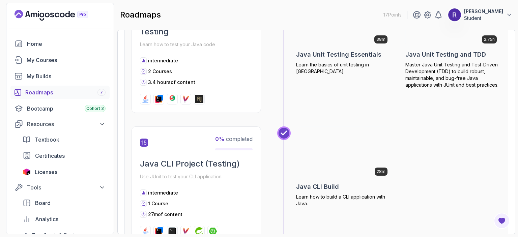
scroll to position [2034, 0]
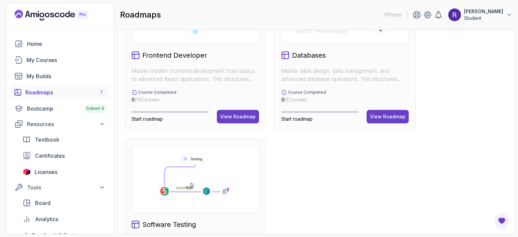
scroll to position [409, 0]
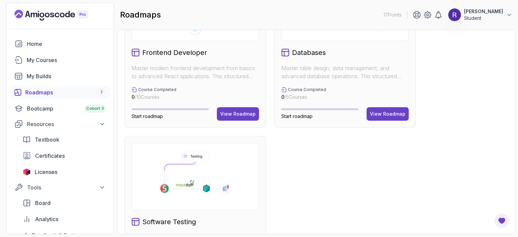
click at [202, 197] on icon at bounding box center [194, 174] width 84 height 51
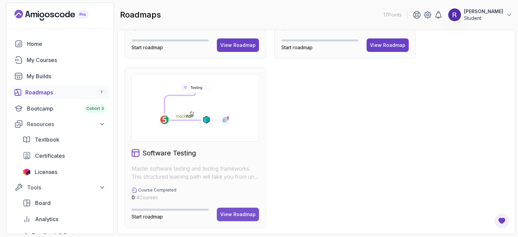
click at [223, 211] on div "View Roadmap" at bounding box center [237, 214] width 35 height 7
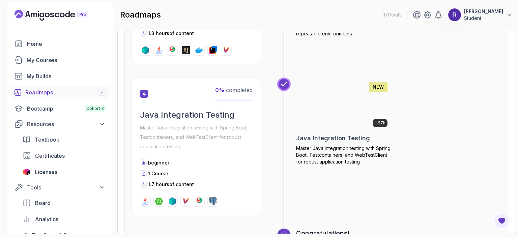
scroll to position [674, 0]
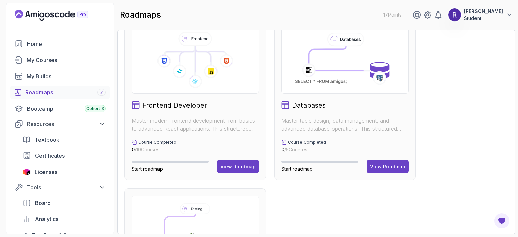
scroll to position [367, 0]
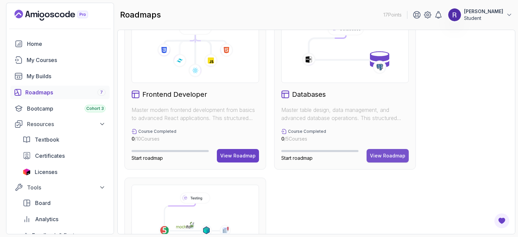
click at [376, 158] on div "View Roadmap" at bounding box center [387, 155] width 35 height 7
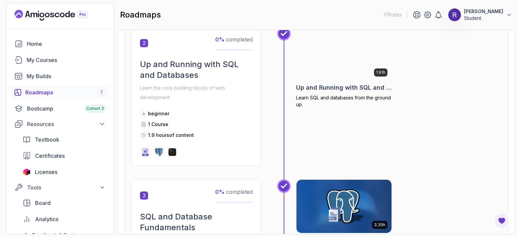
scroll to position [218, 0]
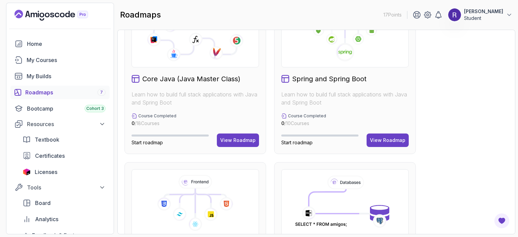
scroll to position [208, 0]
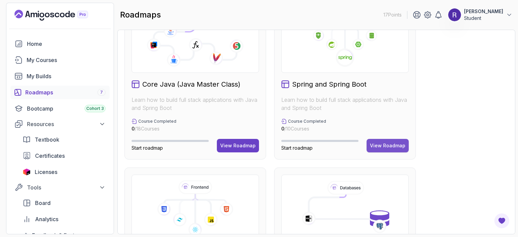
click at [381, 146] on div "View Roadmap" at bounding box center [387, 145] width 35 height 7
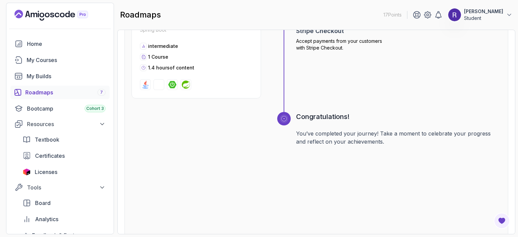
scroll to position [1205, 0]
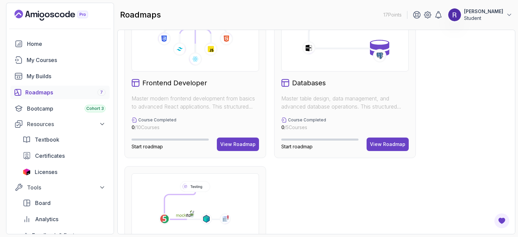
scroll to position [378, 0]
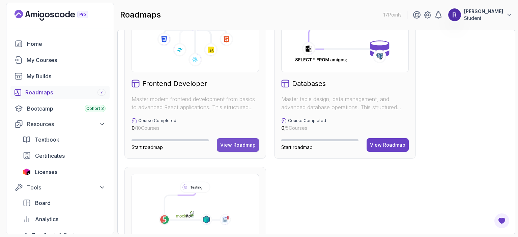
click at [245, 143] on div "View Roadmap" at bounding box center [237, 145] width 35 height 7
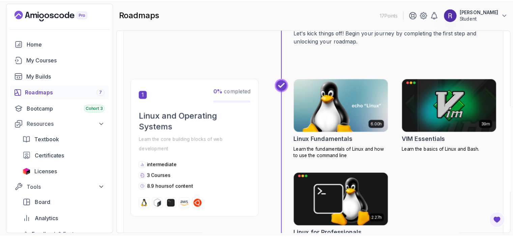
scroll to position [130, 0]
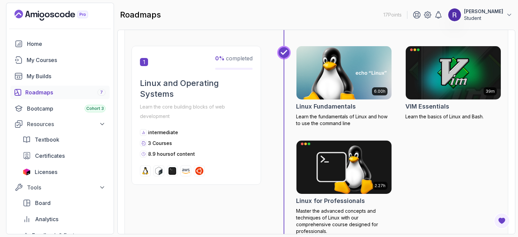
click at [324, 115] on p "Learn the fundamentals of Linux and how to use the command line" at bounding box center [344, 119] width 96 height 13
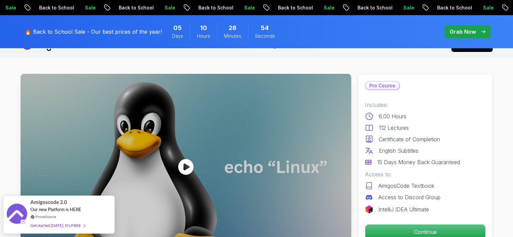
scroll to position [34, 0]
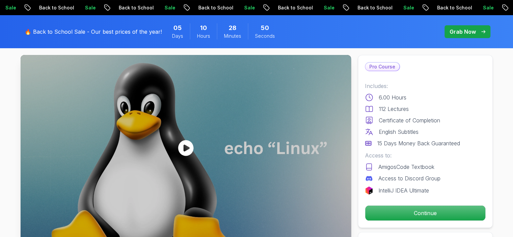
click at [398, 164] on p "AmigosCode Textbook" at bounding box center [406, 167] width 56 height 8
click at [388, 97] on p "6.00 Hours" at bounding box center [393, 97] width 28 height 8
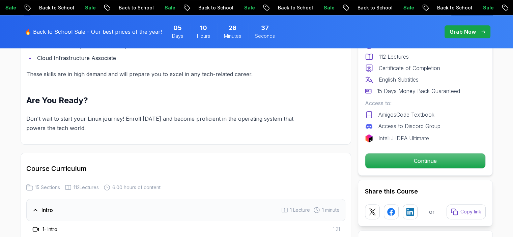
scroll to position [689, 0]
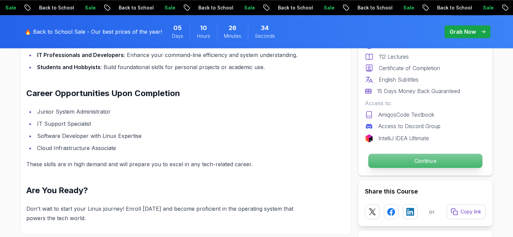
click at [453, 162] on p "Continue" at bounding box center [425, 161] width 114 height 14
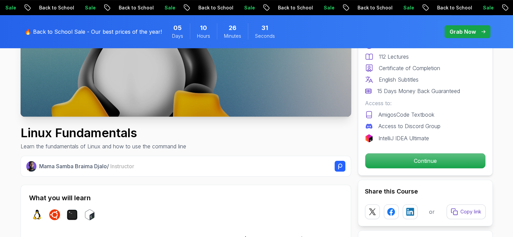
scroll to position [182, 0]
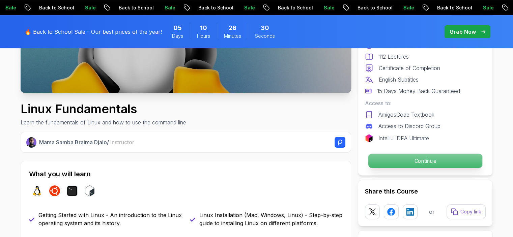
click at [407, 160] on p "Continue" at bounding box center [425, 161] width 114 height 14
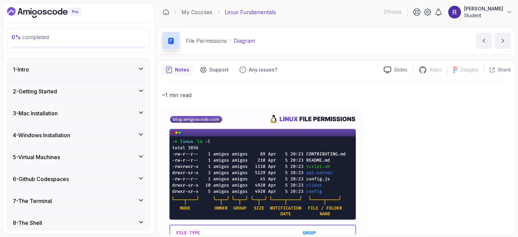
scroll to position [28, 0]
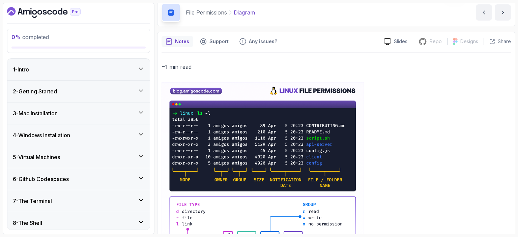
click at [171, 13] on rect at bounding box center [170, 12] width 5 height 6
click at [173, 8] on icon at bounding box center [171, 12] width 8 height 8
click at [278, 9] on div "File Permissions Diagram Diagram by [PERSON_NAME]" at bounding box center [336, 13] width 358 height 28
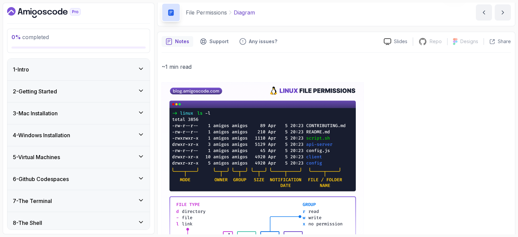
scroll to position [0, 0]
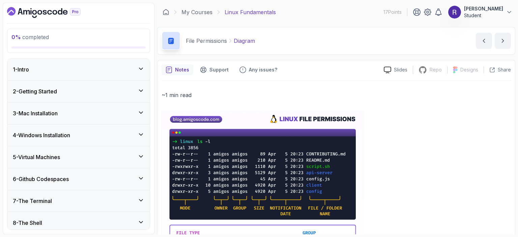
click at [247, 43] on p "Diagram" at bounding box center [244, 41] width 21 height 8
click at [248, 46] on div "File Permissions Diagram" at bounding box center [208, 40] width 93 height 19
click at [486, 35] on button "previous content" at bounding box center [484, 41] width 16 height 16
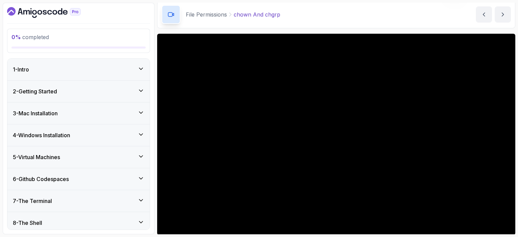
scroll to position [25, 0]
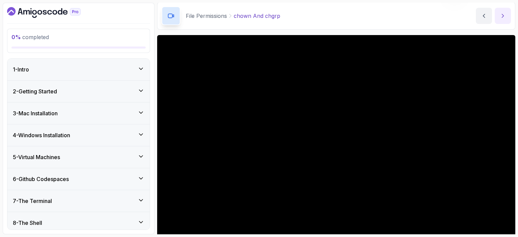
click at [497, 19] on button "next content" at bounding box center [503, 16] width 16 height 16
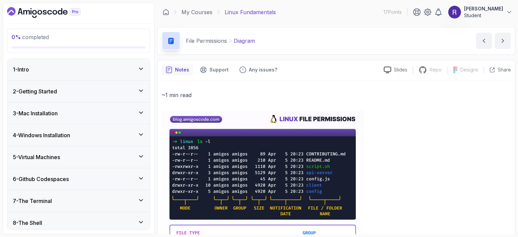
click at [185, 67] on p "Notes" at bounding box center [182, 69] width 14 height 7
click at [396, 66] on p "Slides" at bounding box center [400, 69] width 13 height 7
